Goal: Task Accomplishment & Management: Use online tool/utility

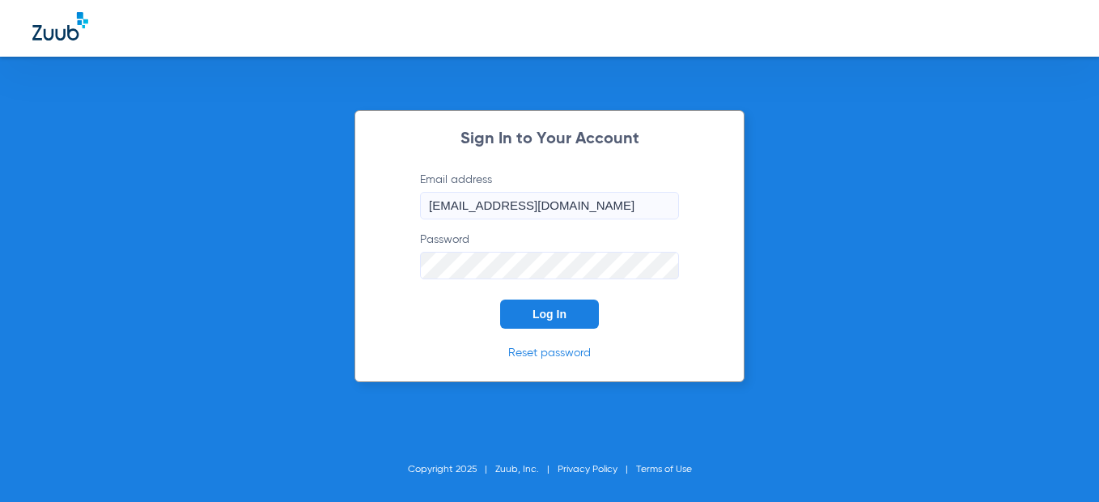
click at [526, 305] on button "Log In" at bounding box center [549, 313] width 99 height 29
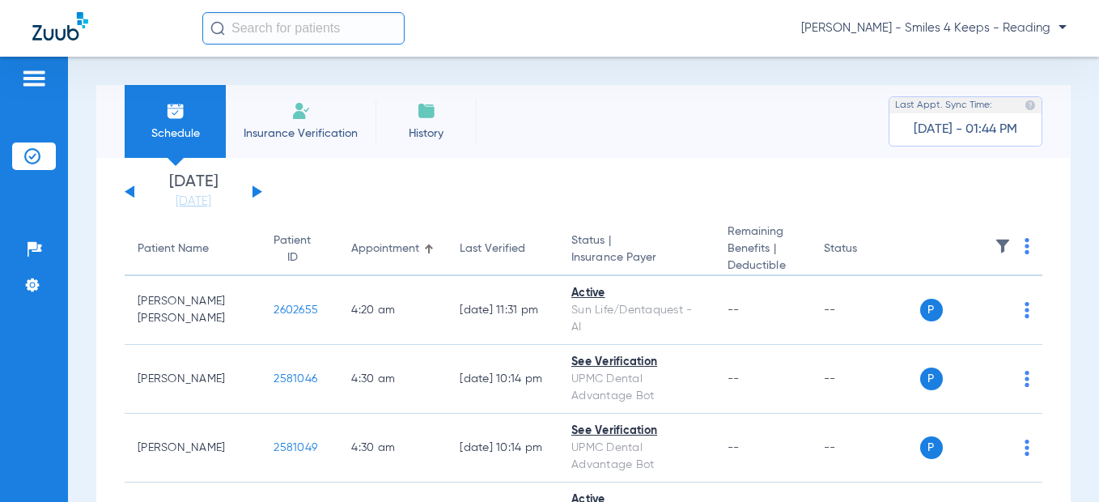
click at [255, 193] on button at bounding box center [257, 191] width 10 height 12
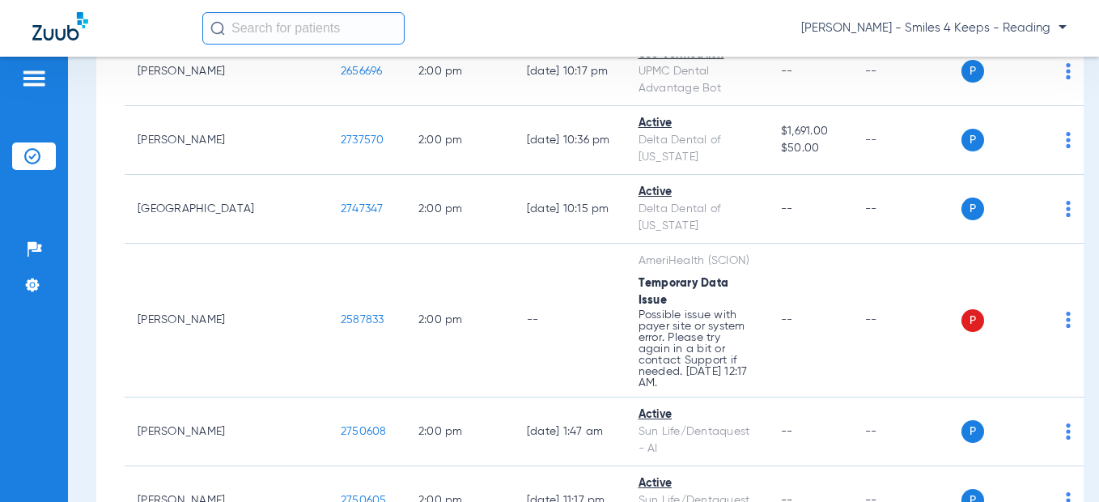
scroll to position [11686, 0]
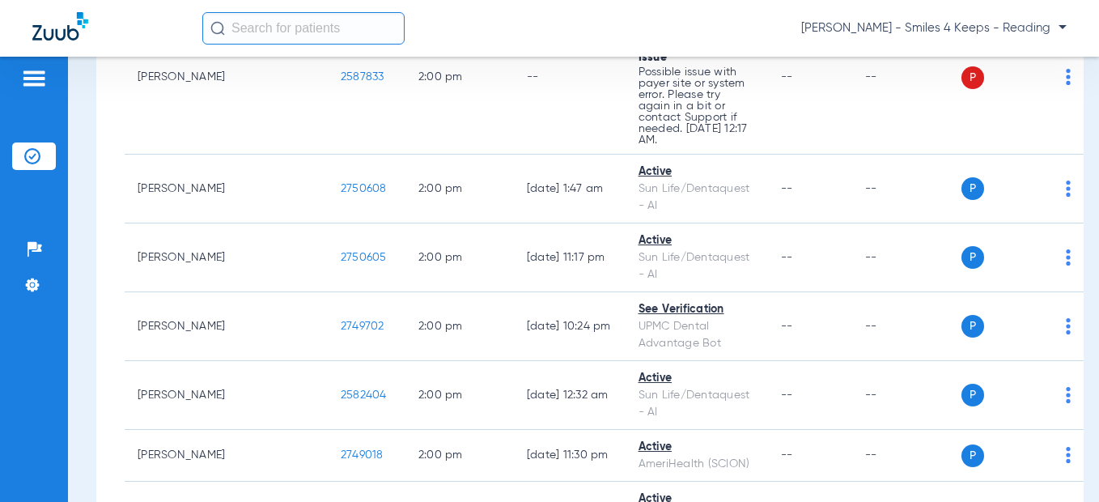
drag, startPoint x: 293, startPoint y: 189, endPoint x: 243, endPoint y: 187, distance: 50.2
copy span "2754905"
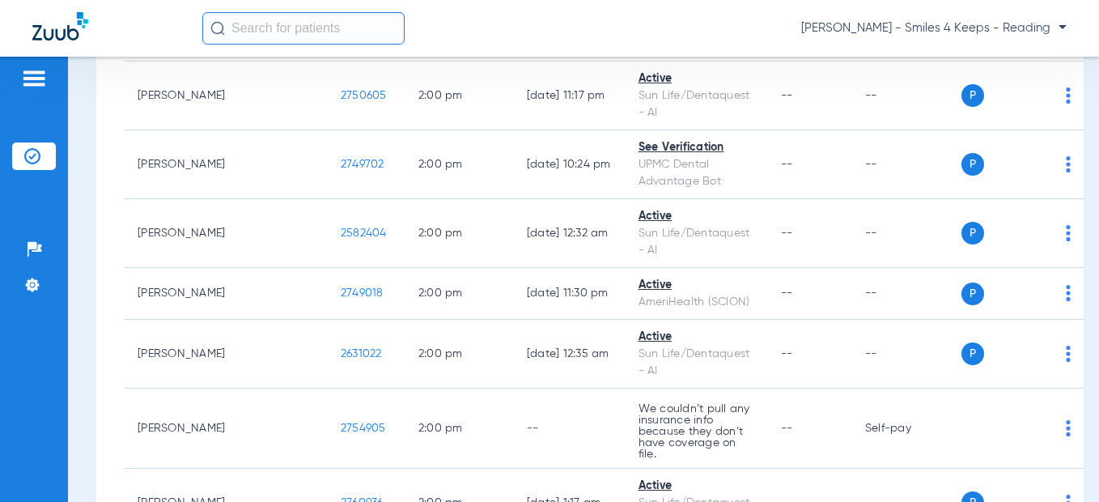
scroll to position [12009, 0]
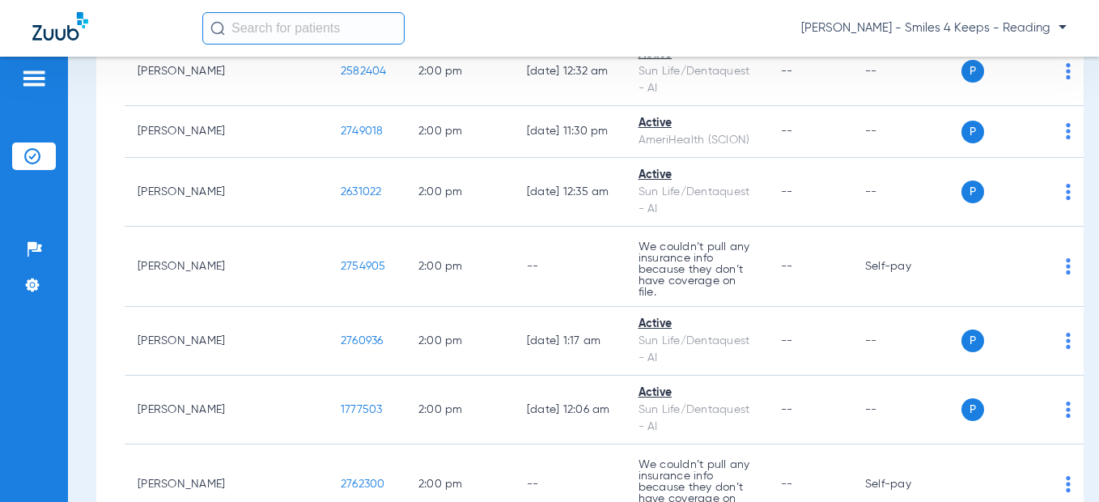
drag, startPoint x: 292, startPoint y: 244, endPoint x: 236, endPoint y: 244, distance: 55.8
copy span "2623719"
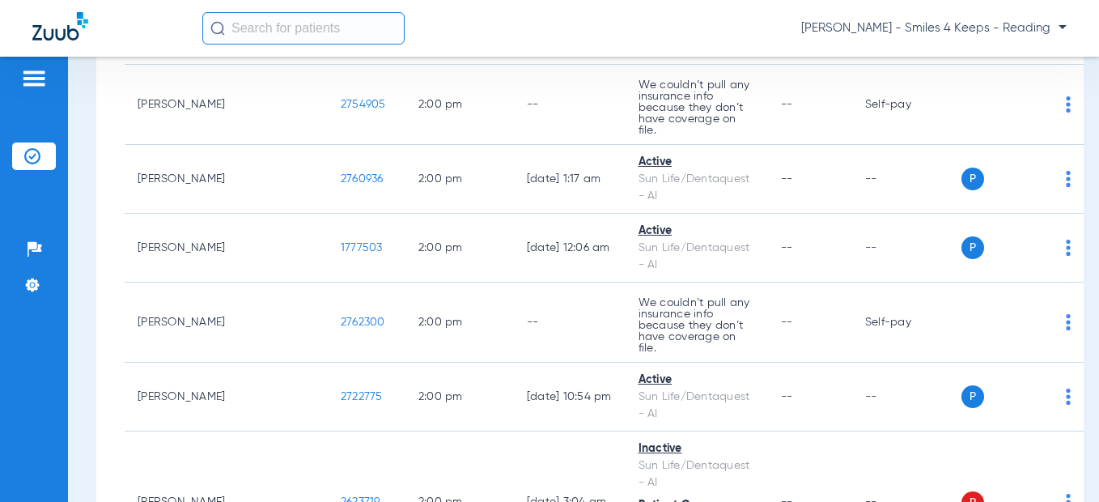
drag, startPoint x: 302, startPoint y: 231, endPoint x: 244, endPoint y: 229, distance: 58.3
copy span "2633713"
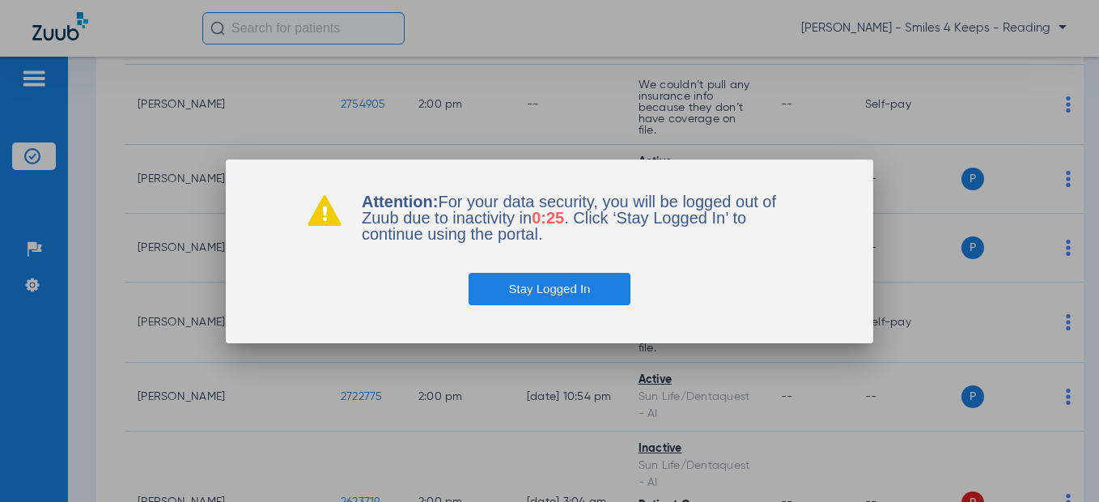
click at [486, 280] on button "Stay Logged In" at bounding box center [549, 289] width 163 height 32
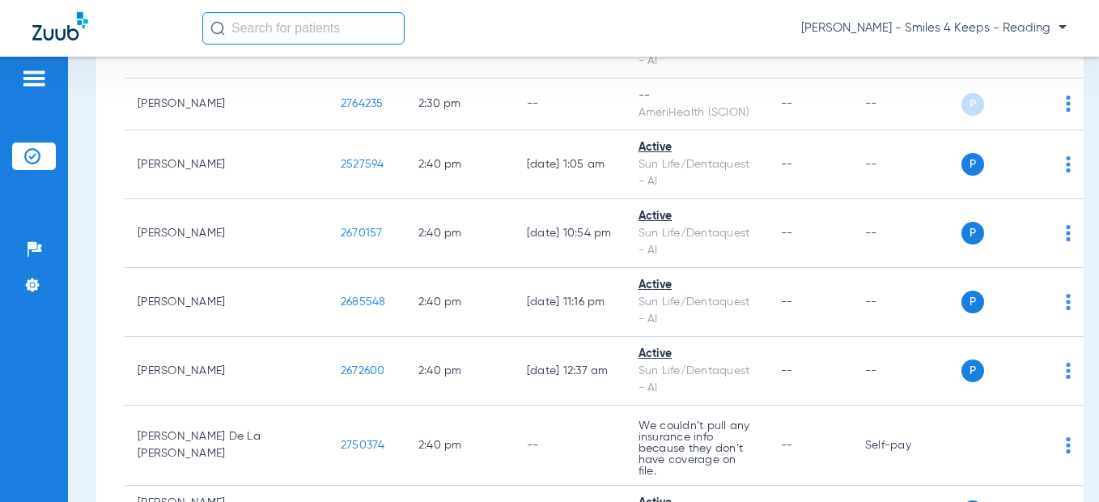
scroll to position [13789, 0]
drag, startPoint x: 294, startPoint y: 127, endPoint x: 248, endPoint y: 126, distance: 45.3
copy span "2763898"
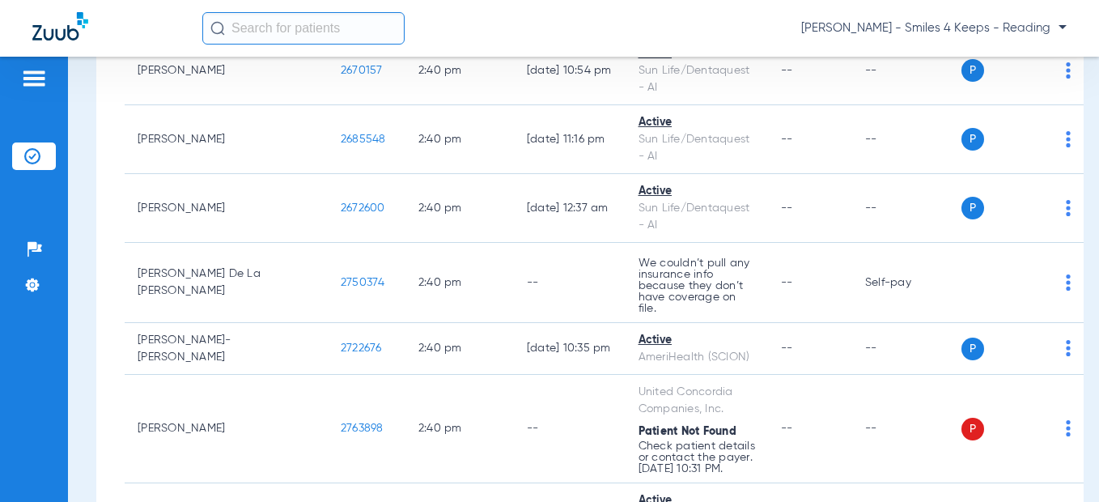
scroll to position [14032, 0]
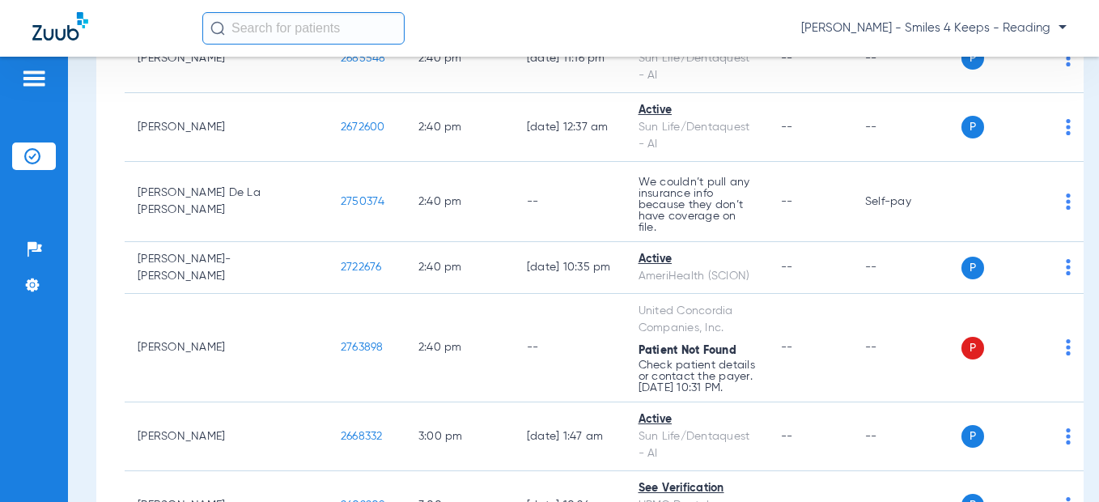
drag, startPoint x: 283, startPoint y: 183, endPoint x: 244, endPoint y: 181, distance: 38.9
copy span "1729467"
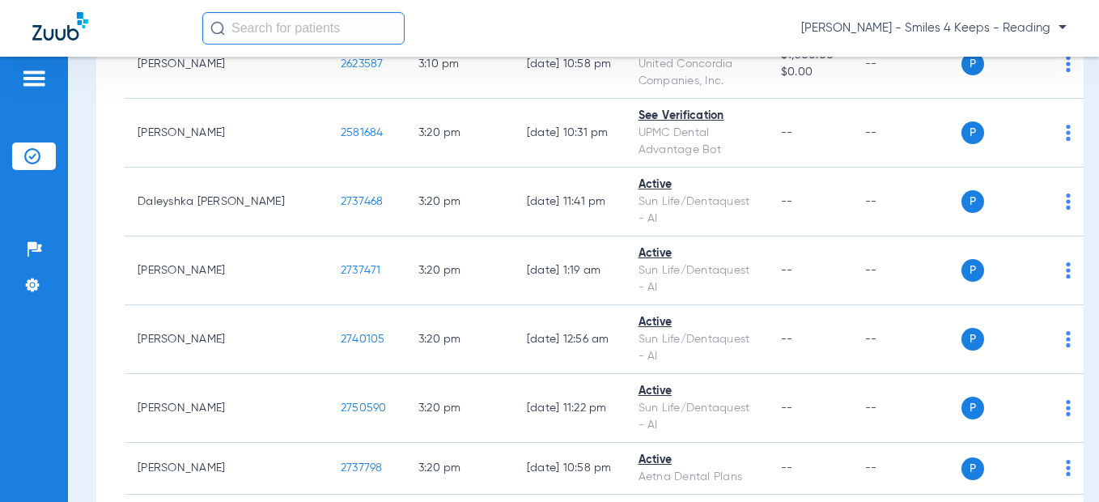
scroll to position [15617, 0]
